Goal: Unclear

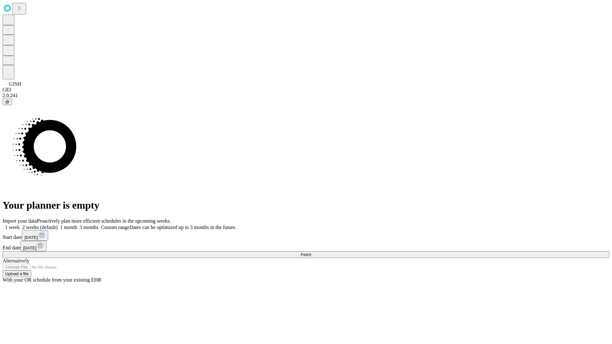
click at [311, 252] on span "Fetch" at bounding box center [306, 254] width 11 height 5
